Goal: Task Accomplishment & Management: Use online tool/utility

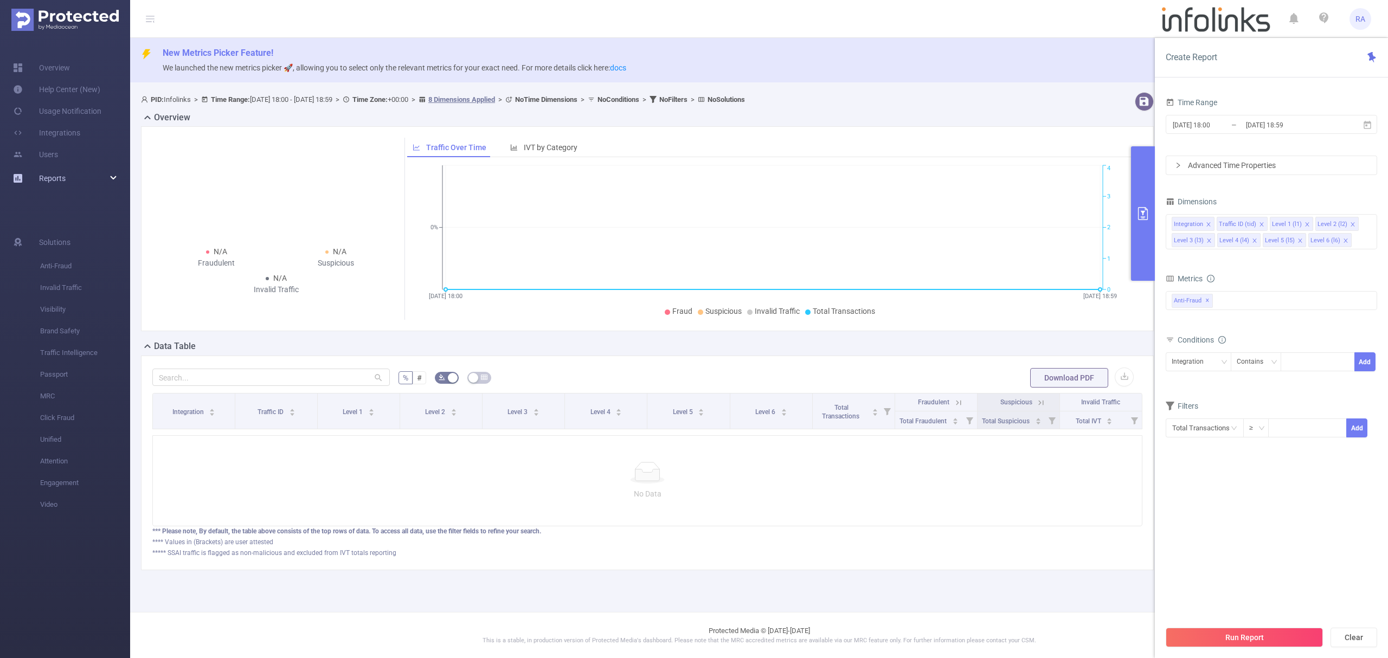
click at [57, 170] on link "Reports" at bounding box center [52, 179] width 27 height 22
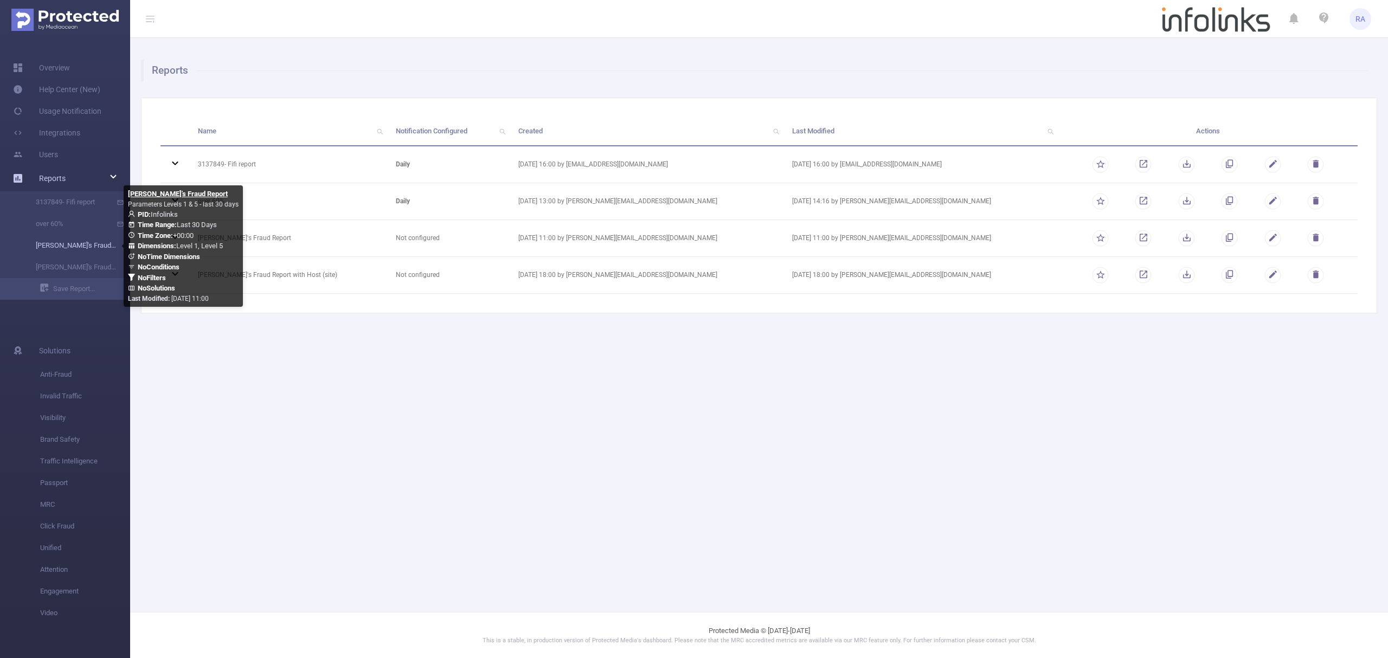
click at [66, 243] on link "[PERSON_NAME]'s Fraud Report" at bounding box center [69, 246] width 95 height 22
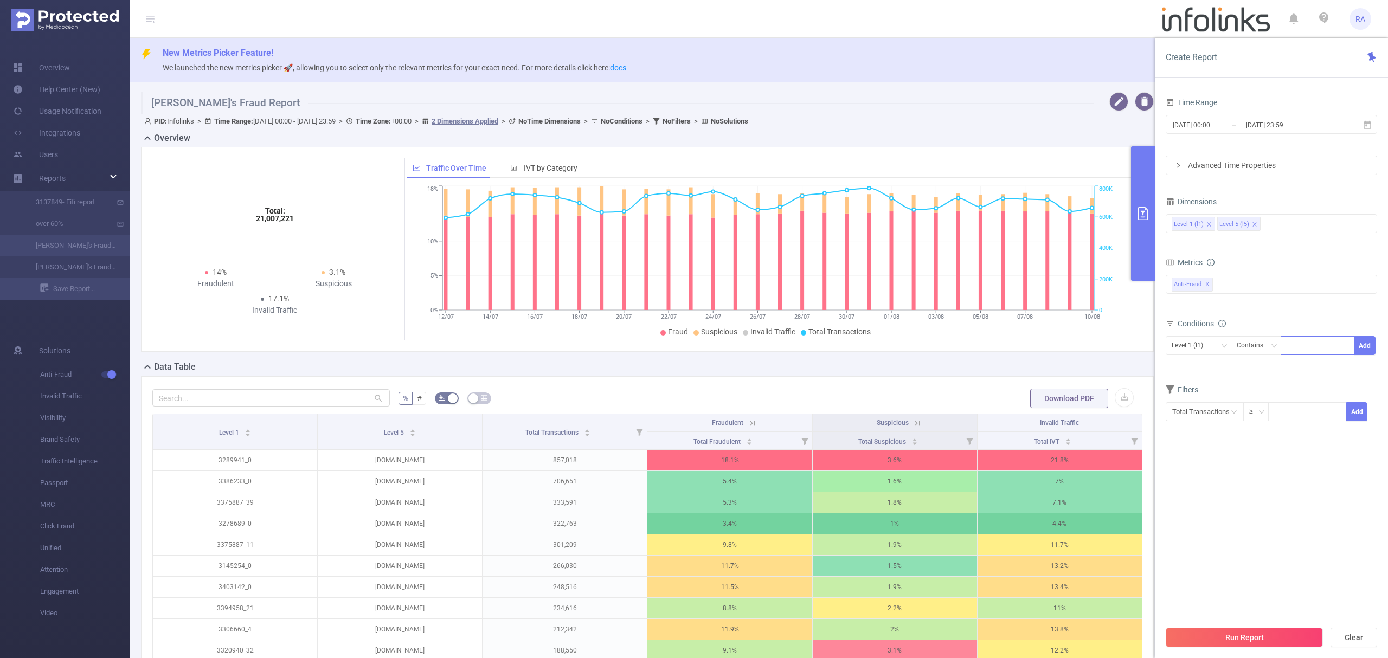
click at [1313, 345] on div at bounding box center [1318, 346] width 62 height 18
paste input "3439006"
type input "3439006"
click at [1366, 339] on button "Add" at bounding box center [1365, 345] width 21 height 19
drag, startPoint x: 1217, startPoint y: 627, endPoint x: 1217, endPoint y: 633, distance: 6.0
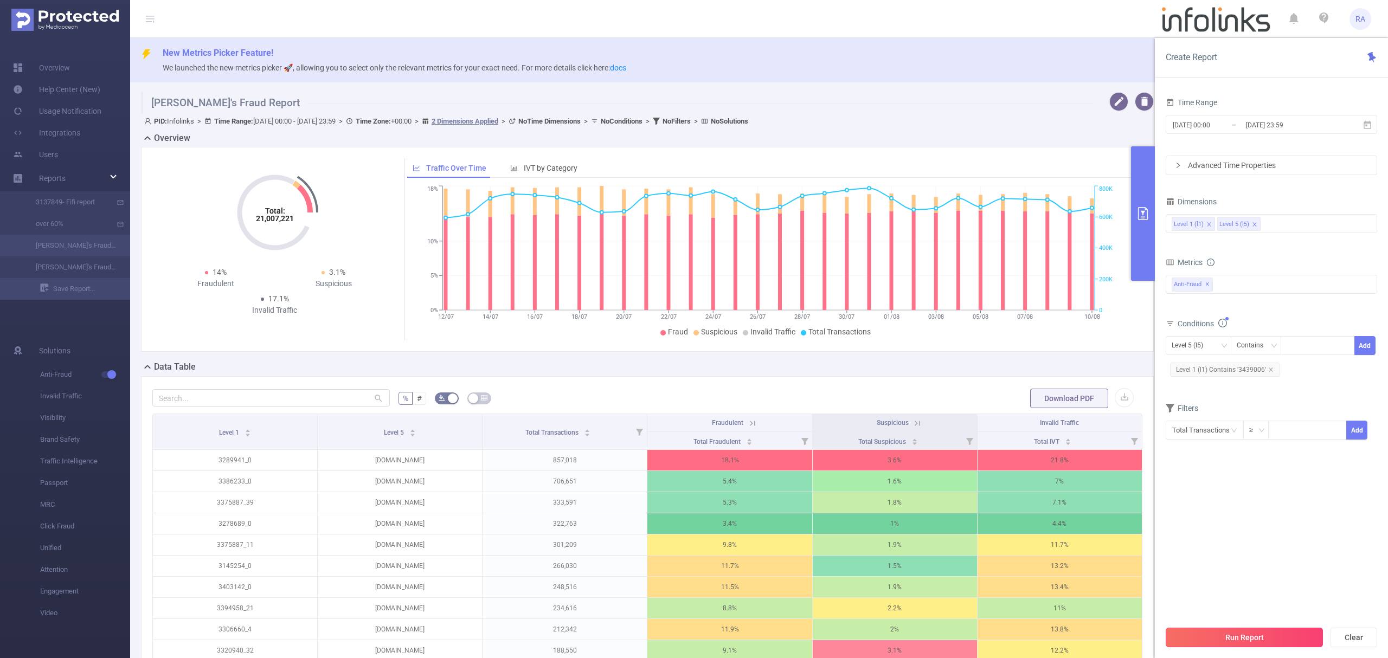
click at [1217, 630] on div "Run Report Clear" at bounding box center [1271, 637] width 233 height 41
click at [1217, 634] on button "Run Report" at bounding box center [1244, 638] width 157 height 20
